Goal: Check status: Check status

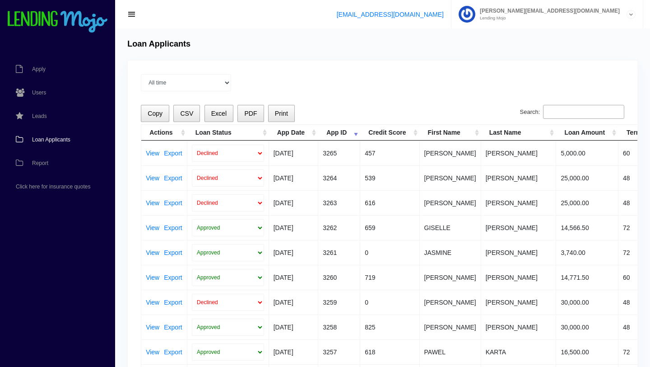
click at [53, 137] on span "Loan Applicants" at bounding box center [51, 139] width 38 height 5
click at [152, 180] on link "View" at bounding box center [153, 178] width 14 height 6
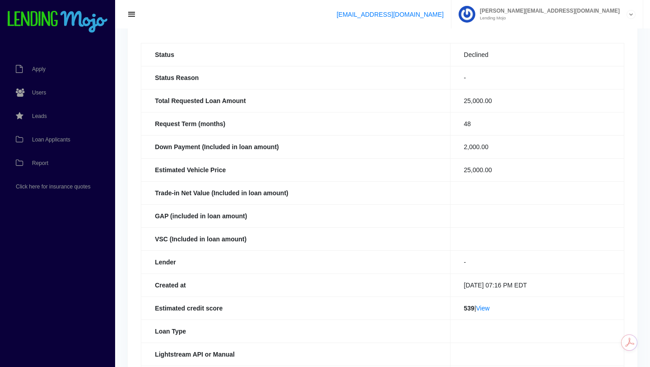
scroll to position [113, 0]
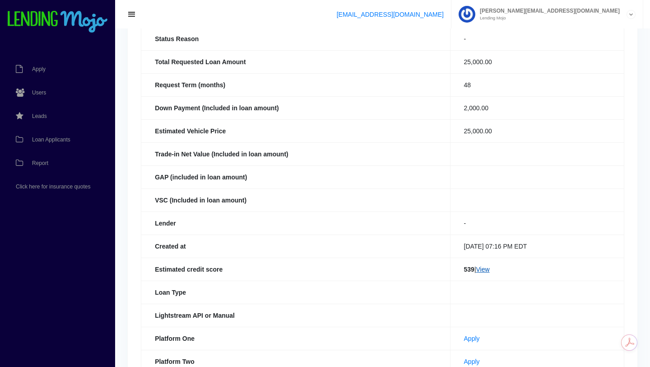
click at [479, 270] on link "View" at bounding box center [483, 268] width 14 height 7
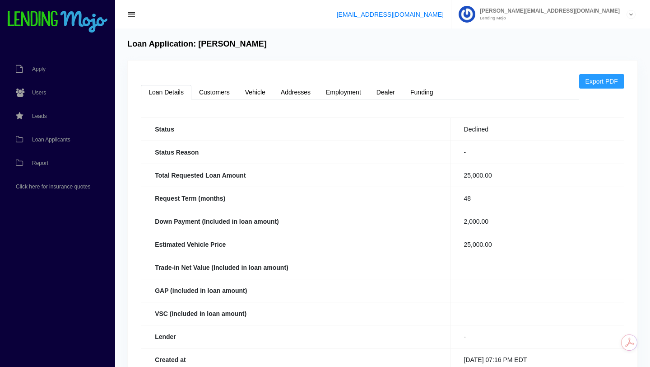
scroll to position [3, 0]
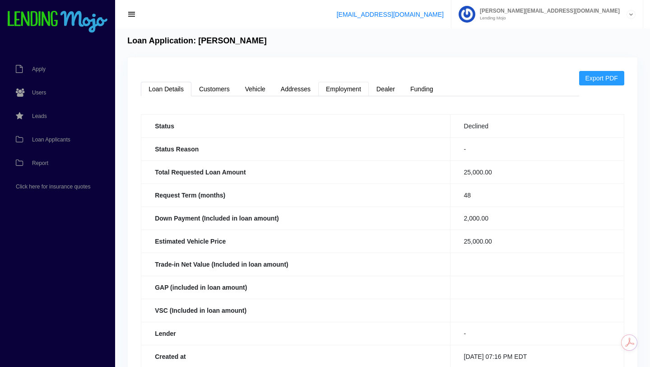
click at [342, 83] on link "Employment" at bounding box center [343, 89] width 51 height 14
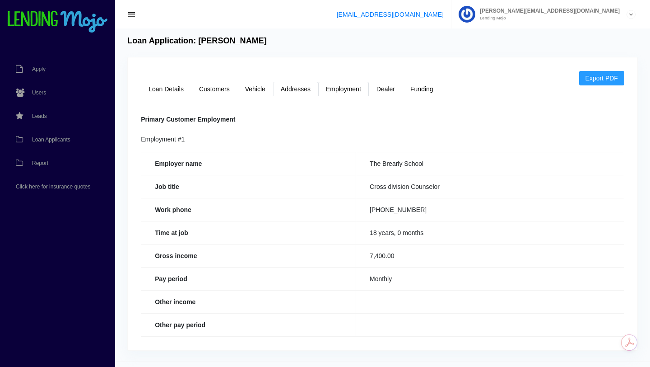
click at [300, 89] on link "Addresses" at bounding box center [295, 89] width 45 height 14
